Goal: Task Accomplishment & Management: Use online tool/utility

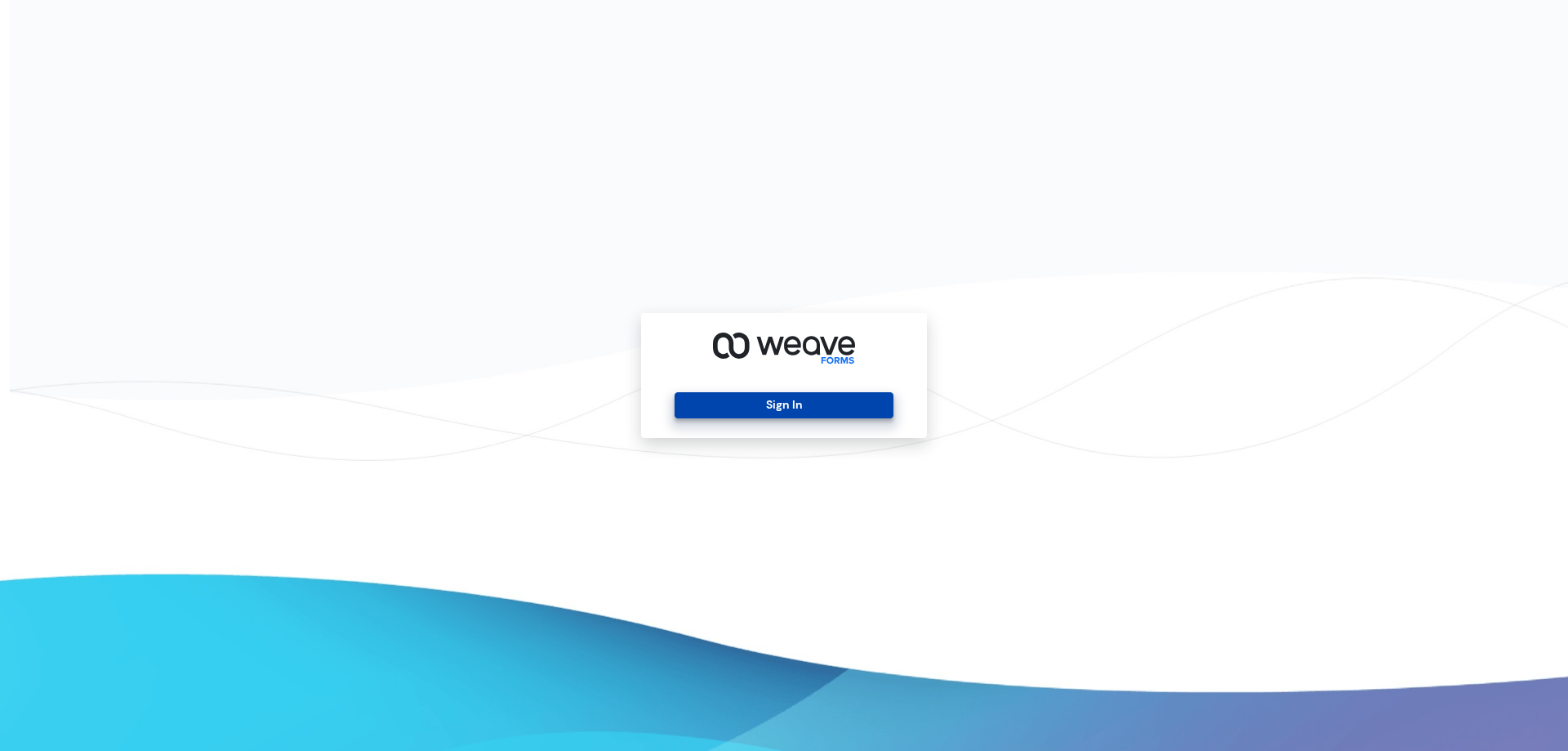
click at [787, 405] on button "Sign In" at bounding box center [784, 406] width 218 height 26
